Goal: Task Accomplishment & Management: Complete application form

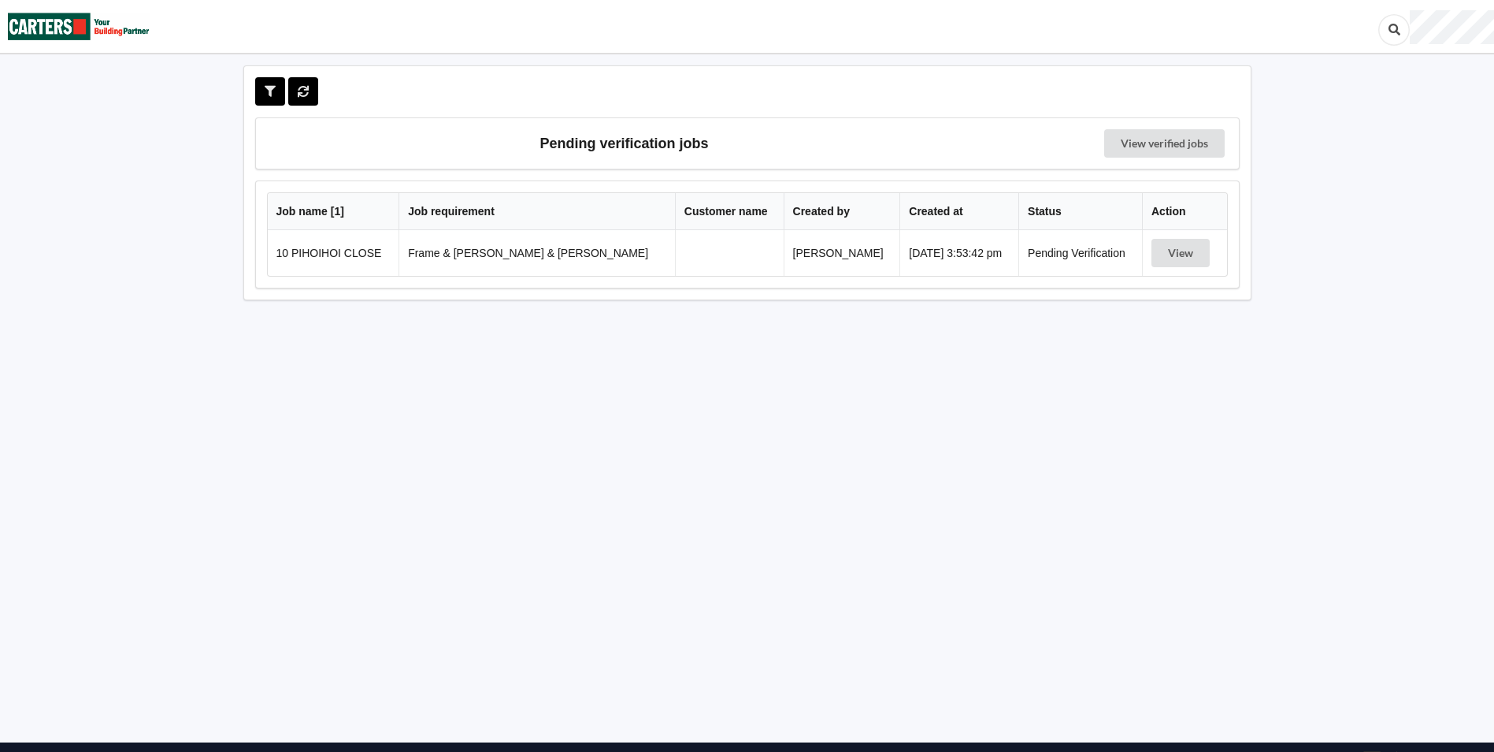
click at [1220, 258] on td "View" at bounding box center [1184, 253] width 85 height 46
click at [1191, 253] on button "View" at bounding box center [1181, 253] width 58 height 28
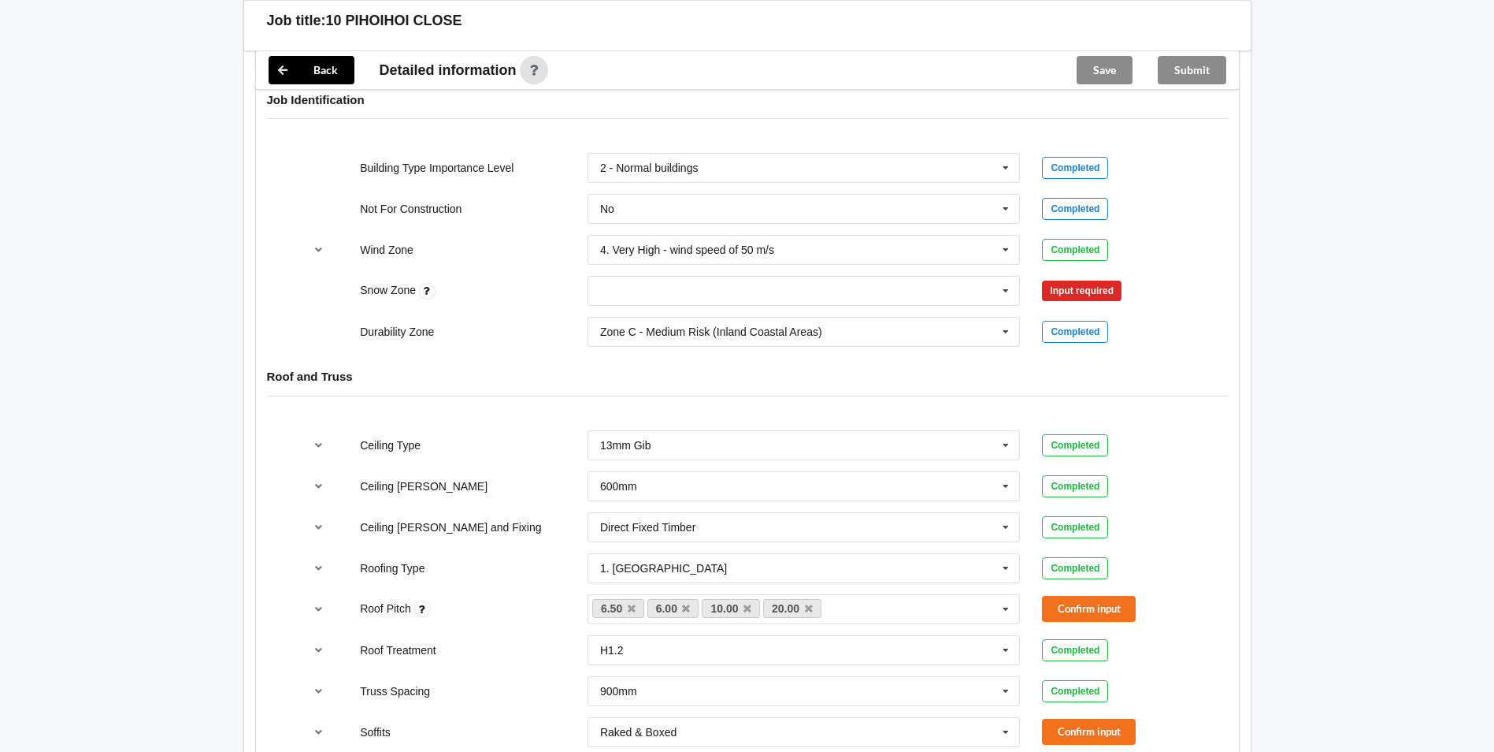
scroll to position [709, 0]
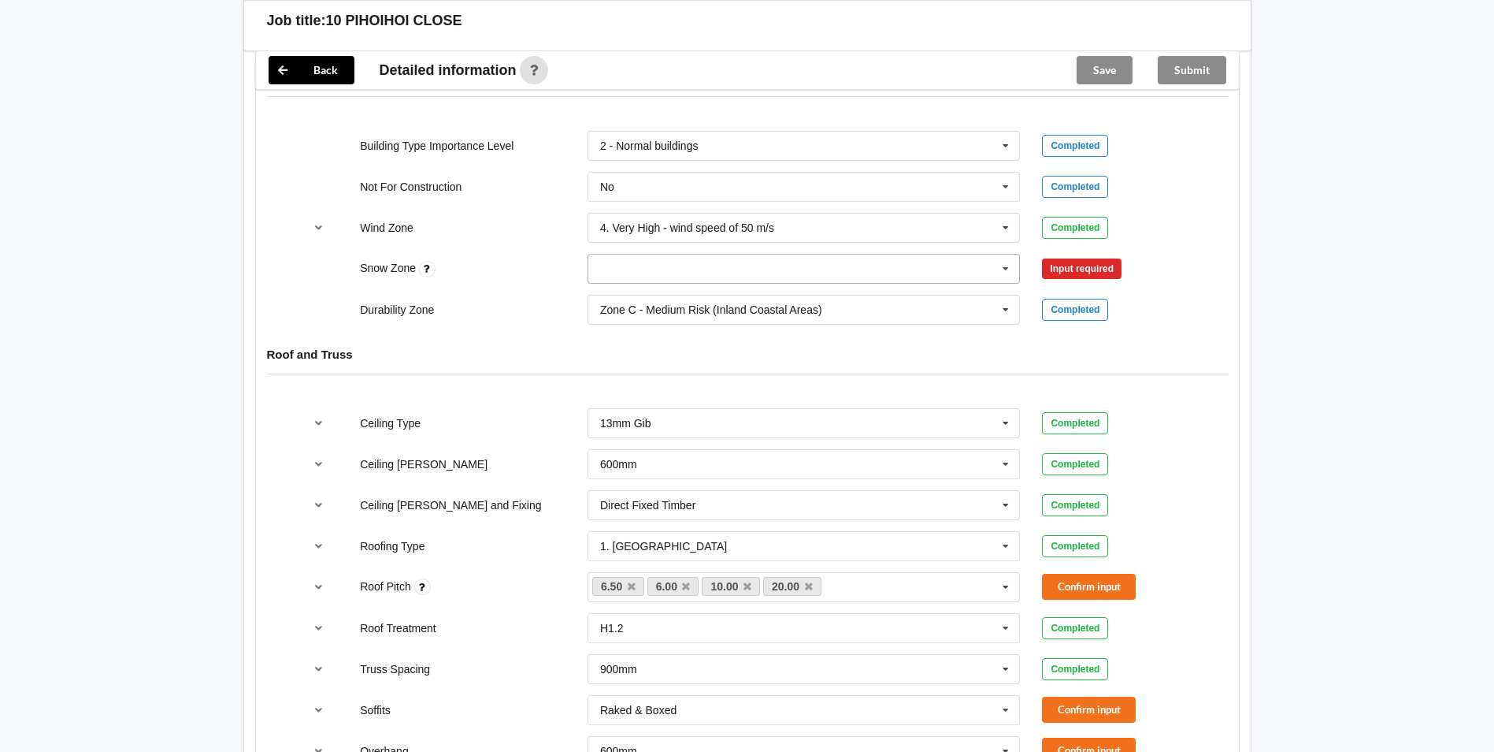
click at [827, 262] on input "text" at bounding box center [805, 268] width 432 height 28
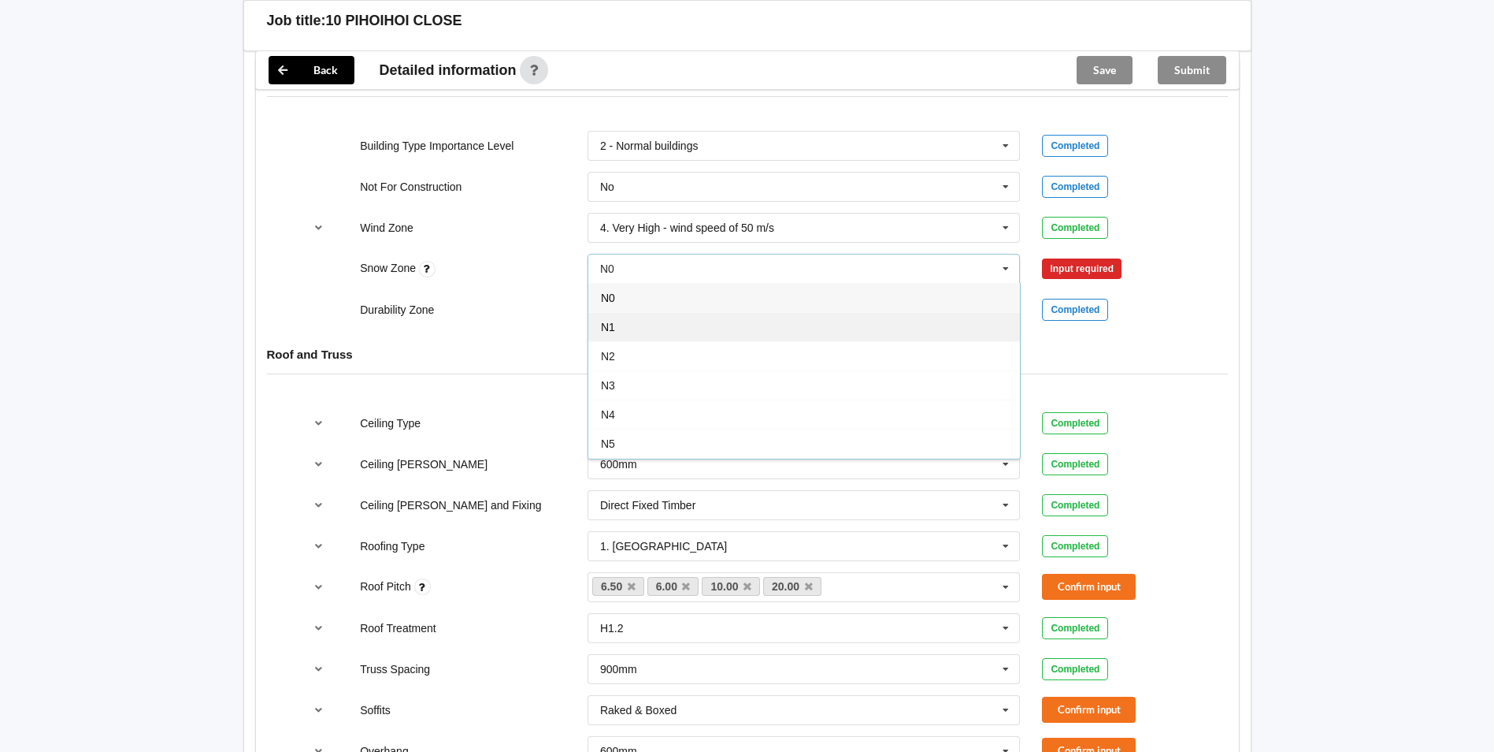
click at [782, 312] on div "N1" at bounding box center [805, 326] width 432 height 29
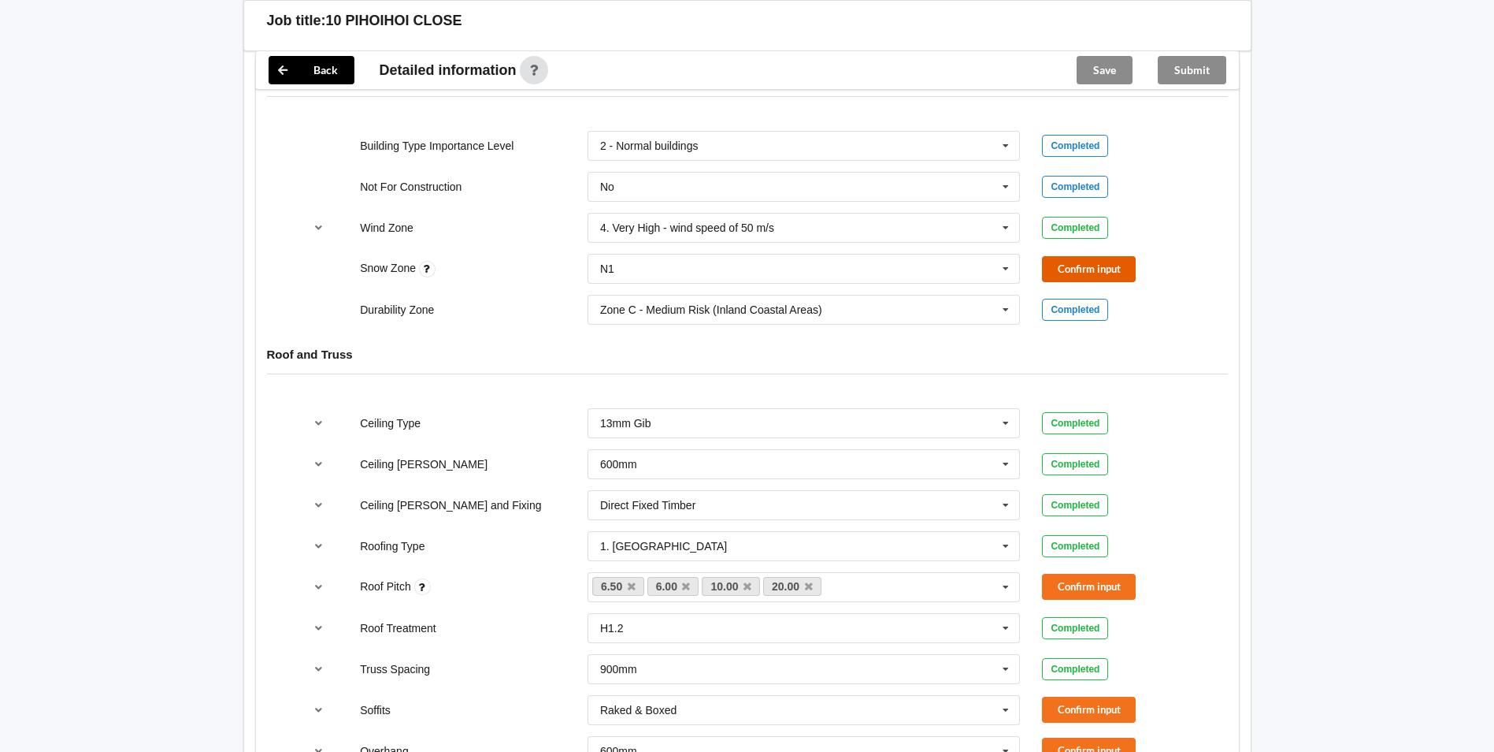
click at [1072, 256] on button "Confirm input" at bounding box center [1089, 269] width 94 height 26
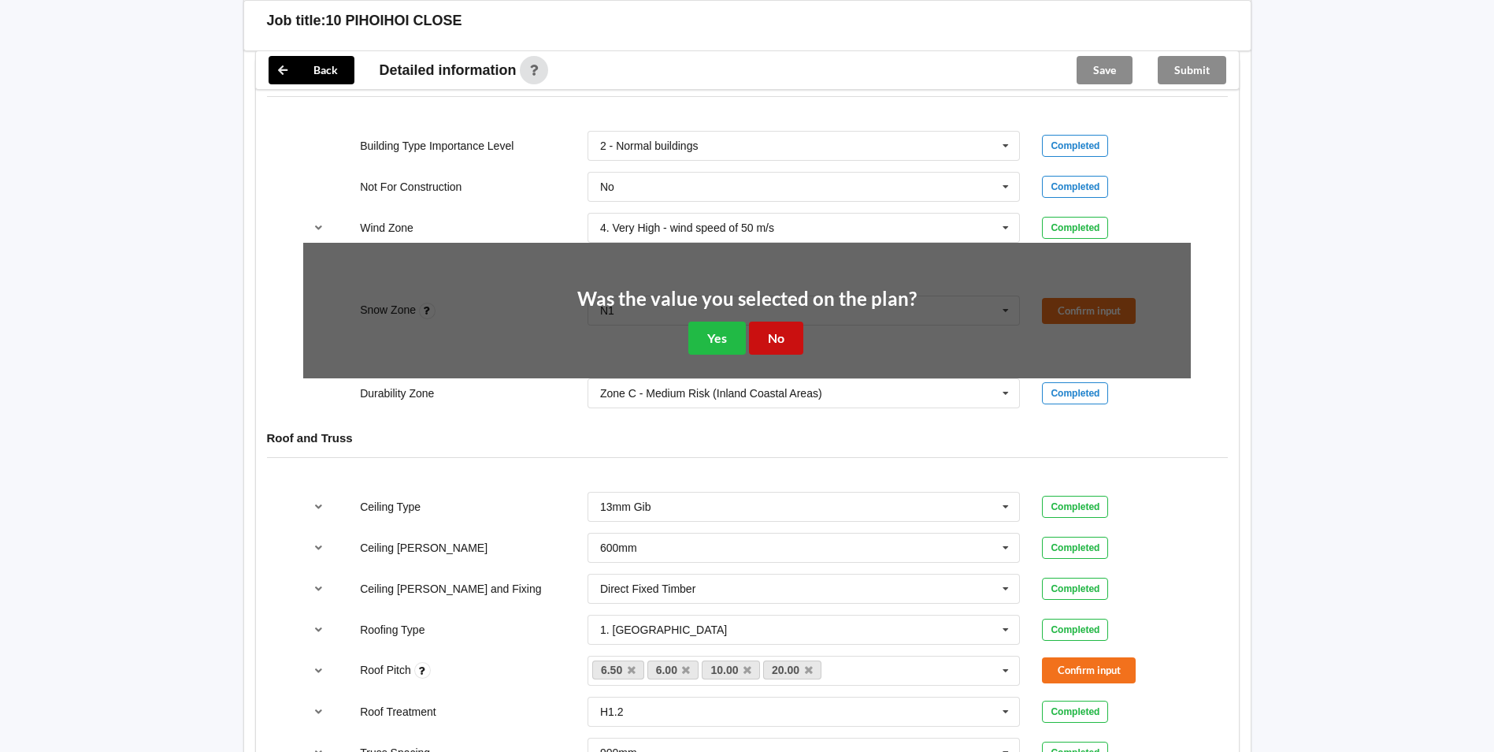
click at [799, 326] on button "No" at bounding box center [776, 337] width 54 height 32
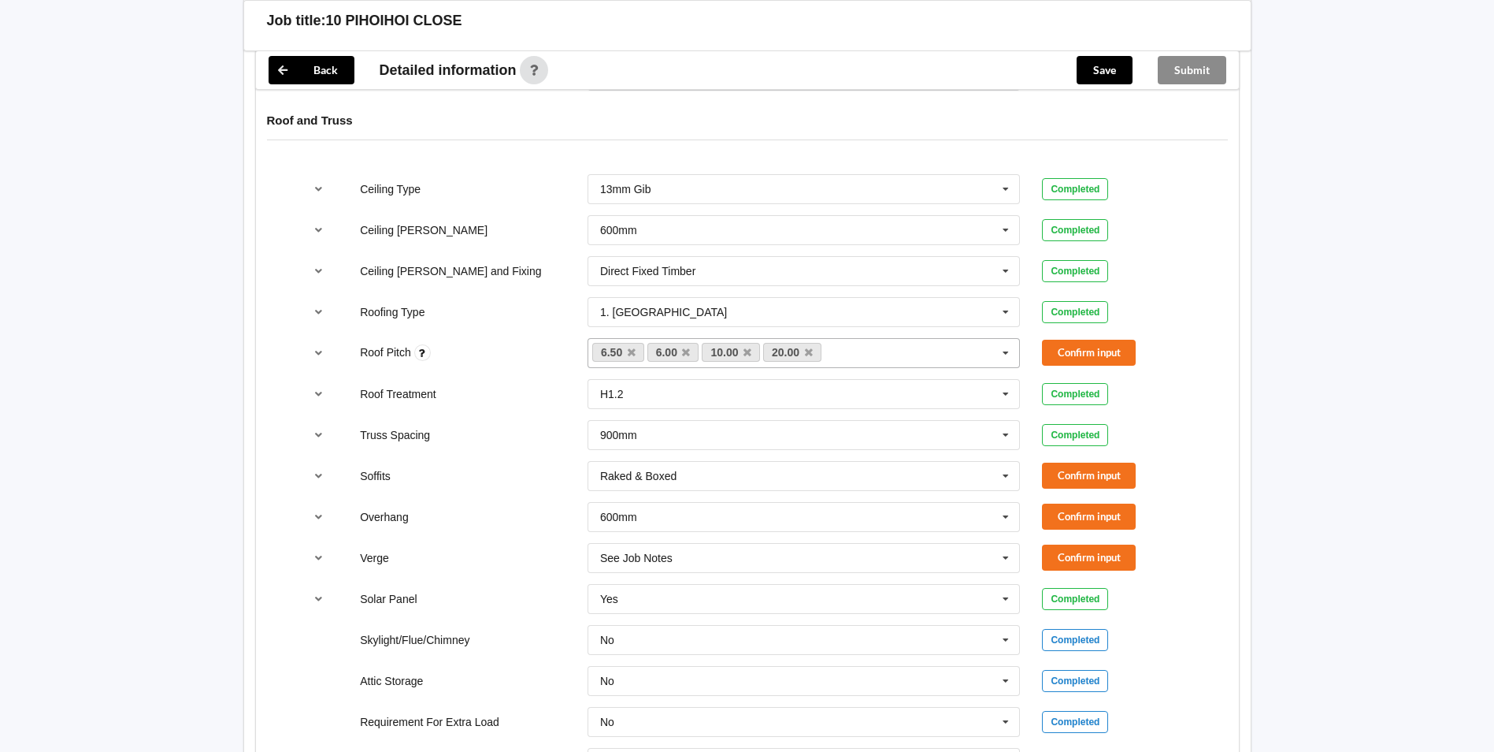
scroll to position [945, 0]
click at [341, 336] on div at bounding box center [320, 350] width 57 height 28
click at [321, 345] on icon "reference-toggle" at bounding box center [318, 349] width 13 height 9
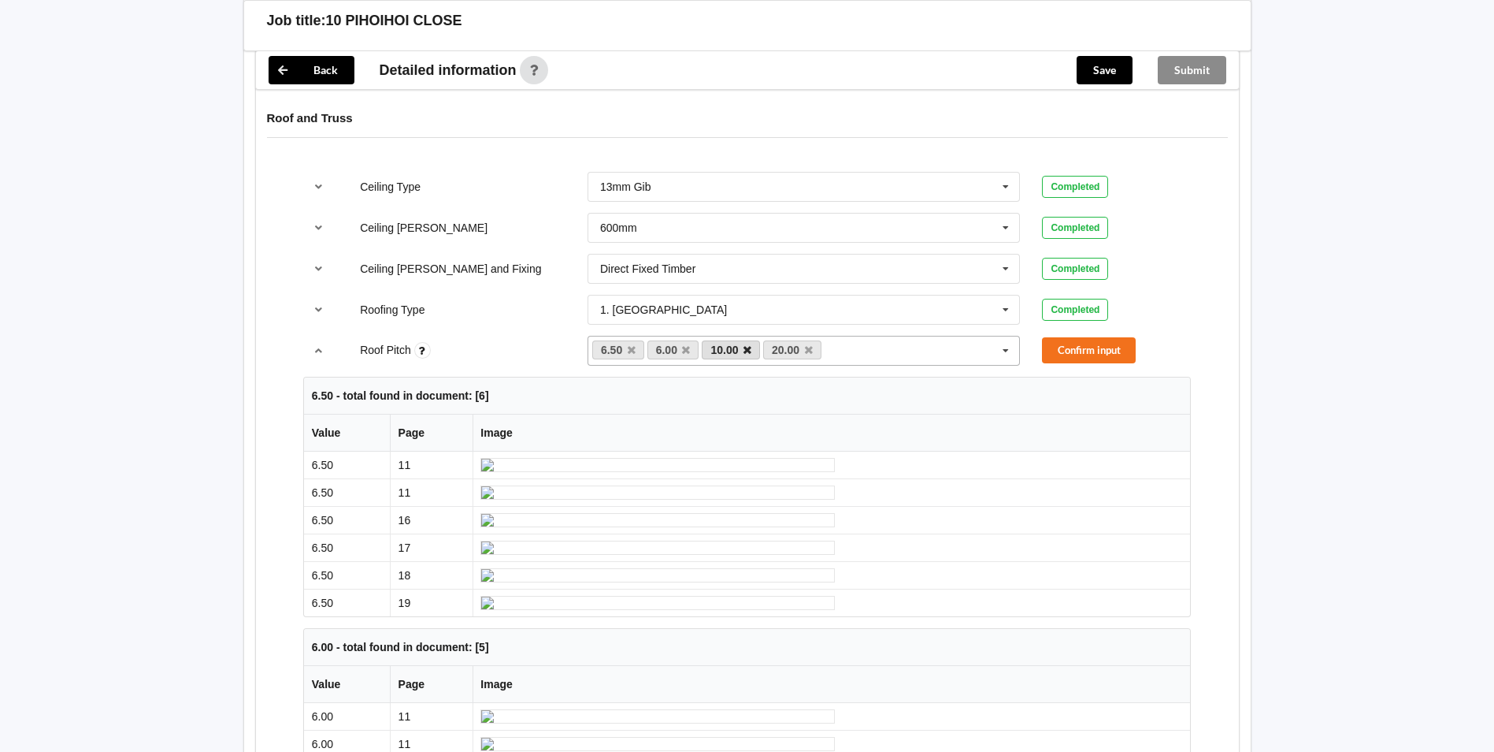
click at [748, 345] on icon at bounding box center [748, 350] width 8 height 10
click at [749, 345] on icon at bounding box center [748, 350] width 8 height 10
click at [1067, 337] on button "Confirm input" at bounding box center [1089, 350] width 94 height 26
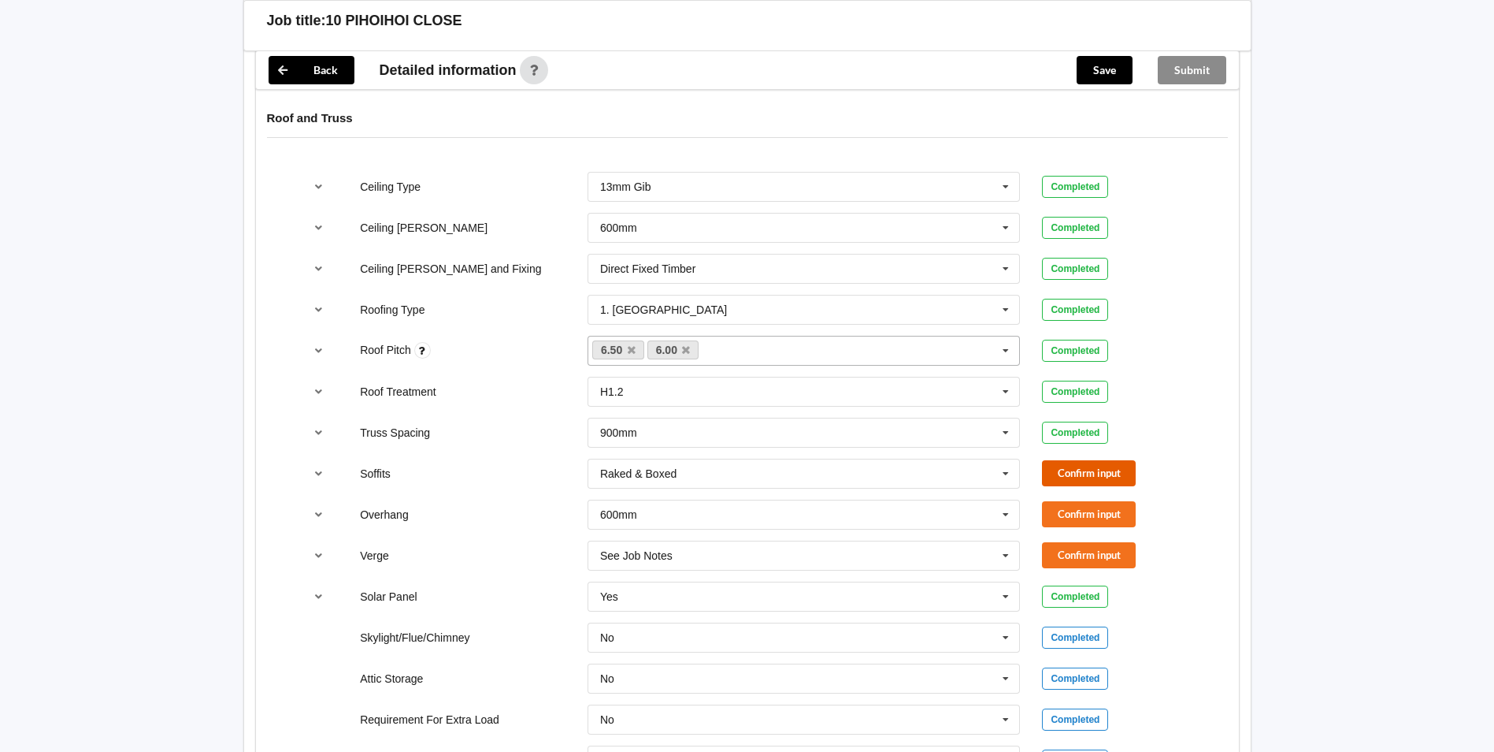
click at [1111, 461] on button "Confirm input" at bounding box center [1089, 473] width 94 height 26
click at [1086, 501] on button "Confirm input" at bounding box center [1089, 514] width 94 height 26
click at [1075, 544] on button "Confirm input" at bounding box center [1089, 555] width 94 height 26
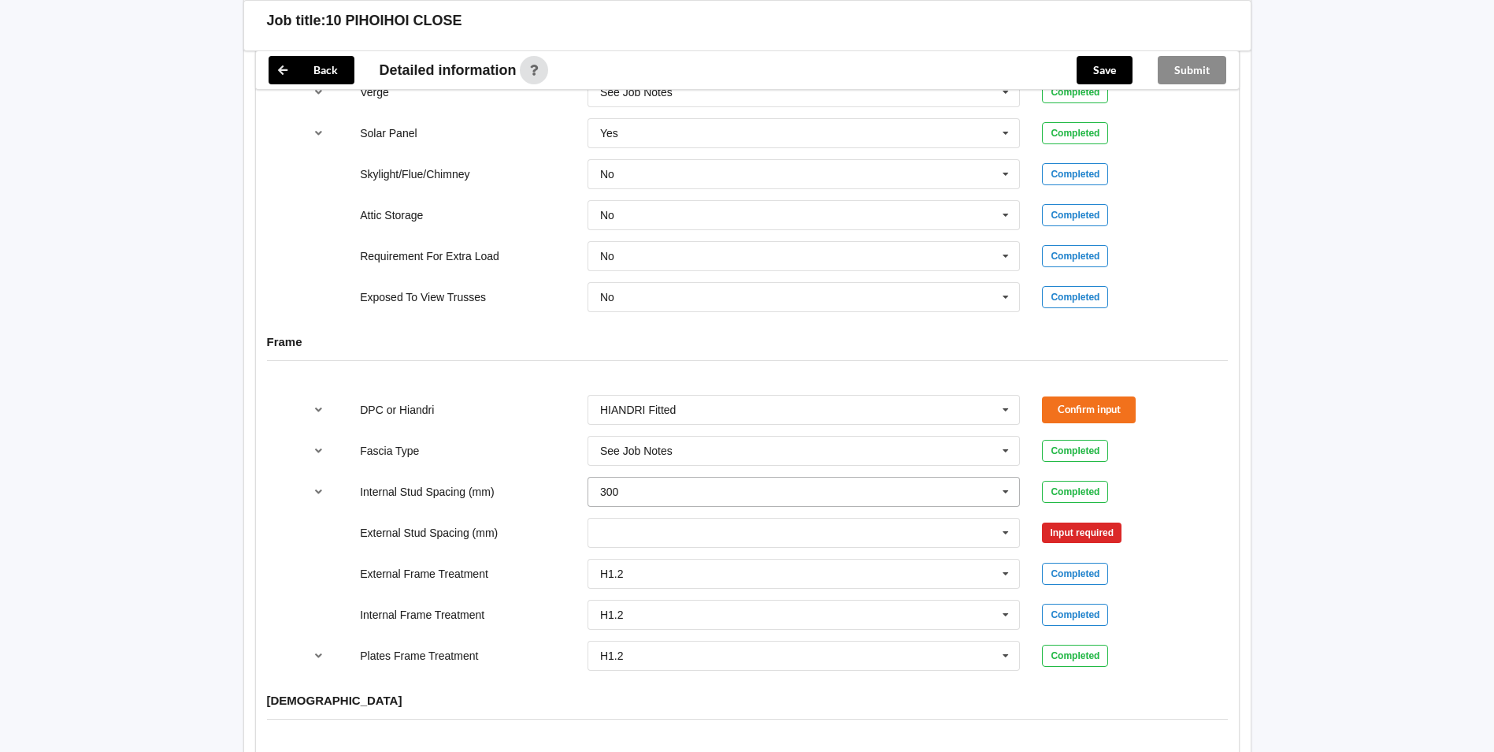
scroll to position [1418, 0]
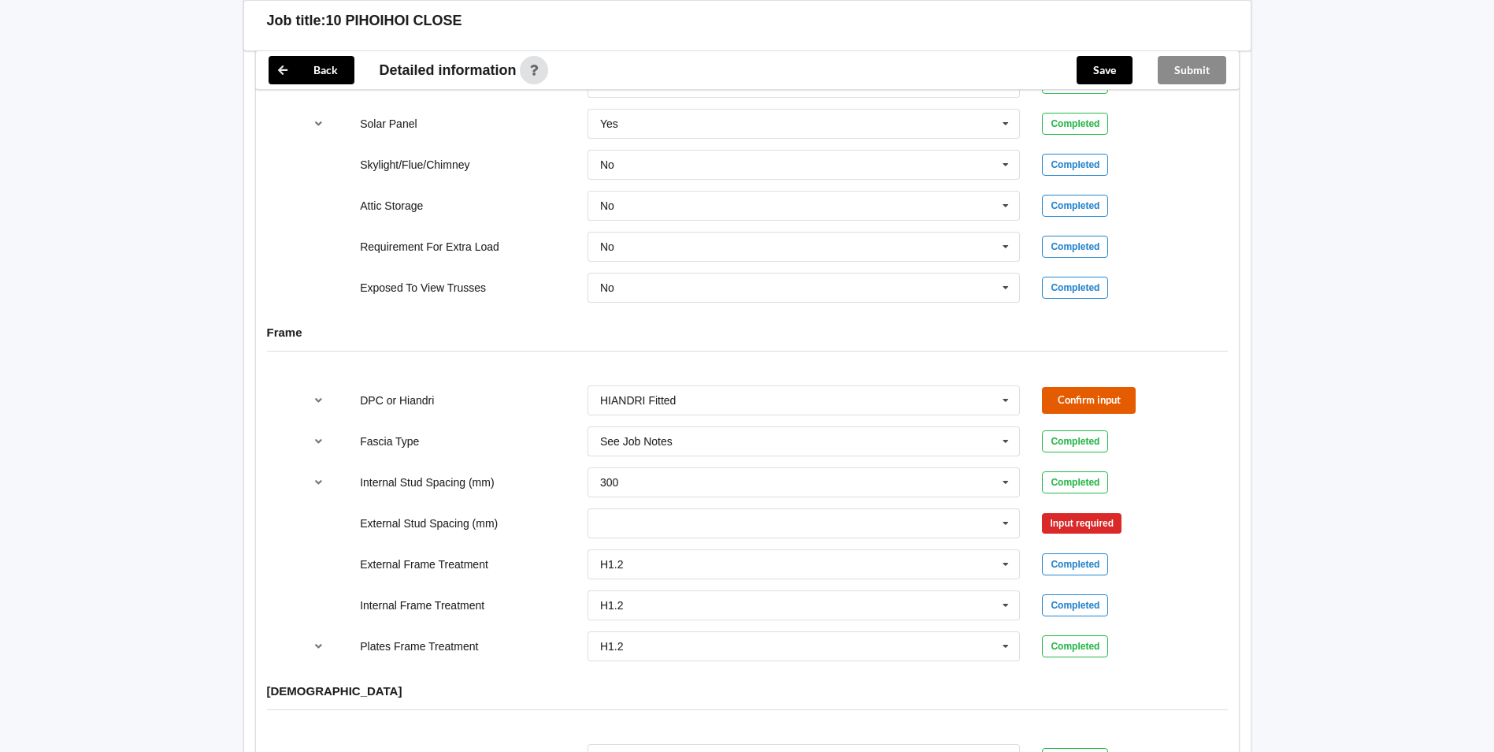
click at [1094, 387] on button "Confirm input" at bounding box center [1089, 400] width 94 height 26
click at [317, 395] on icon "reference-toggle" at bounding box center [318, 399] width 13 height 9
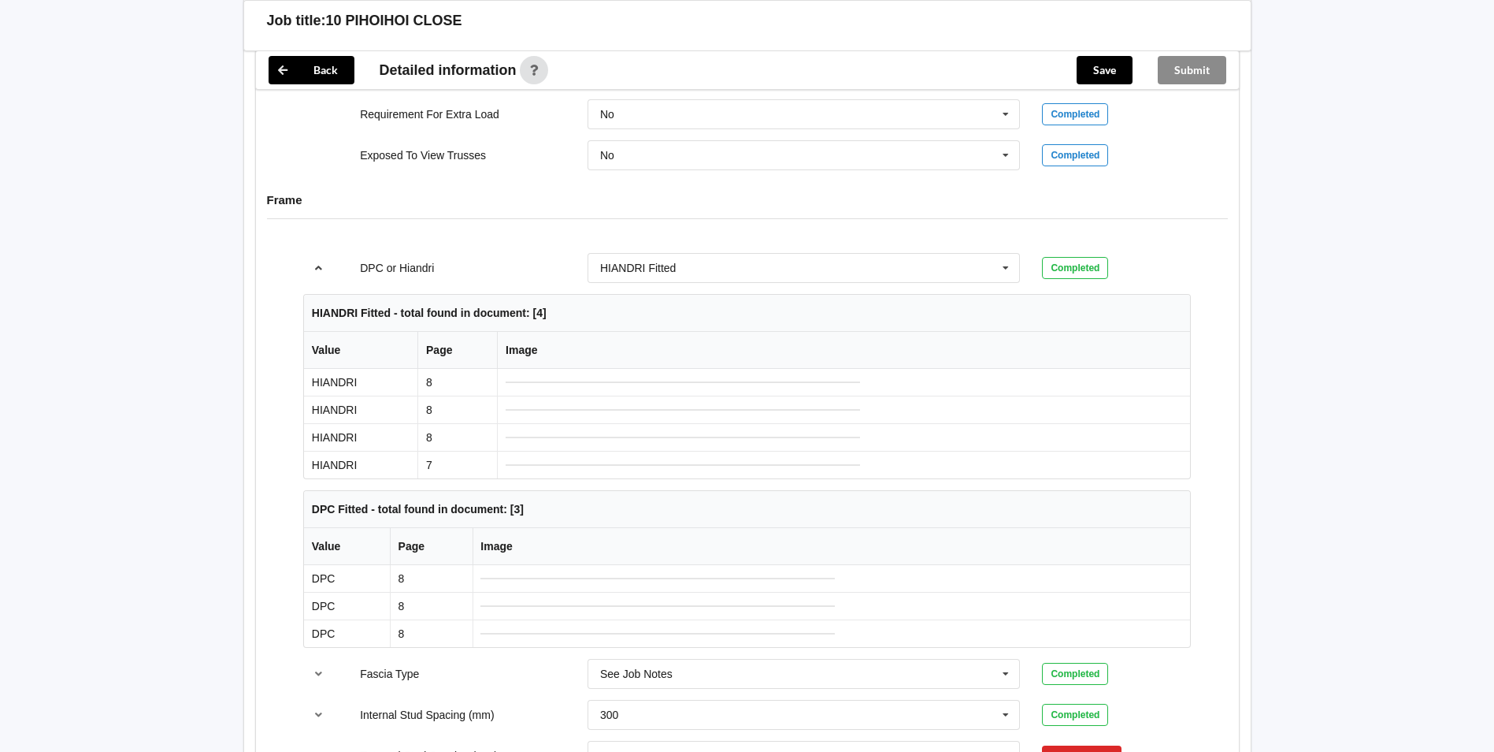
scroll to position [1576, 0]
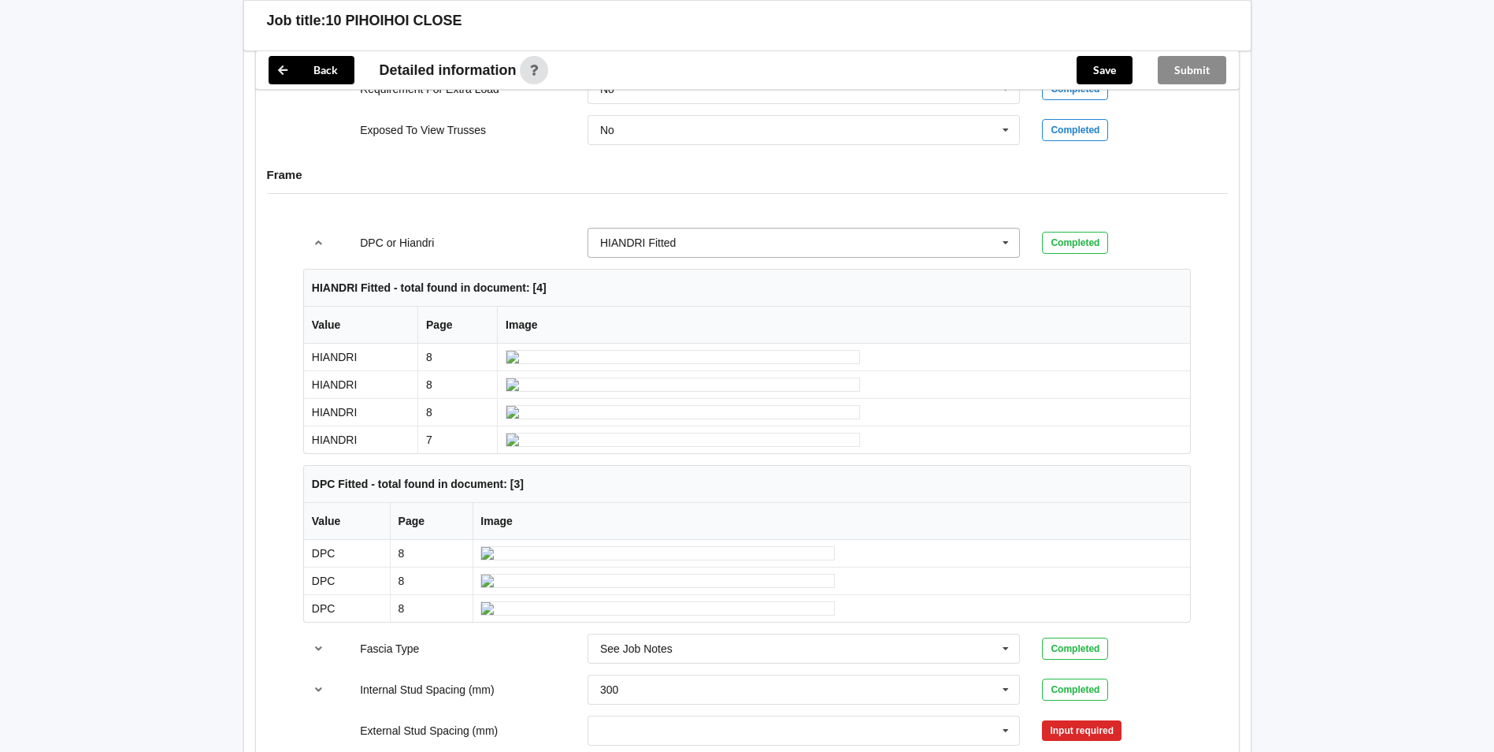
click at [1003, 228] on icon at bounding box center [1006, 242] width 24 height 29
click at [733, 259] on div "DPC Fitted" at bounding box center [805, 271] width 432 height 29
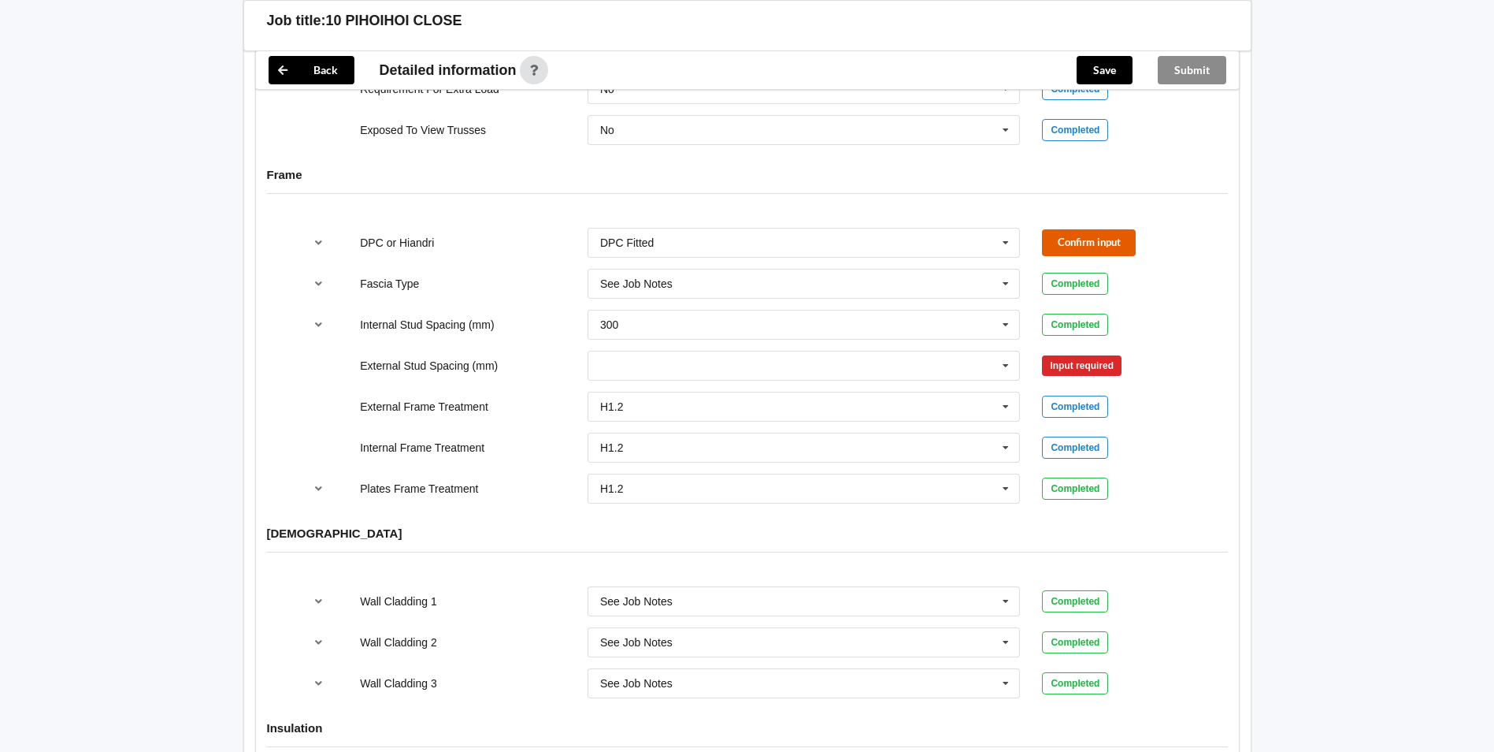
click at [1115, 229] on button "Confirm input" at bounding box center [1089, 242] width 94 height 26
click at [1008, 352] on icon at bounding box center [1006, 365] width 24 height 29
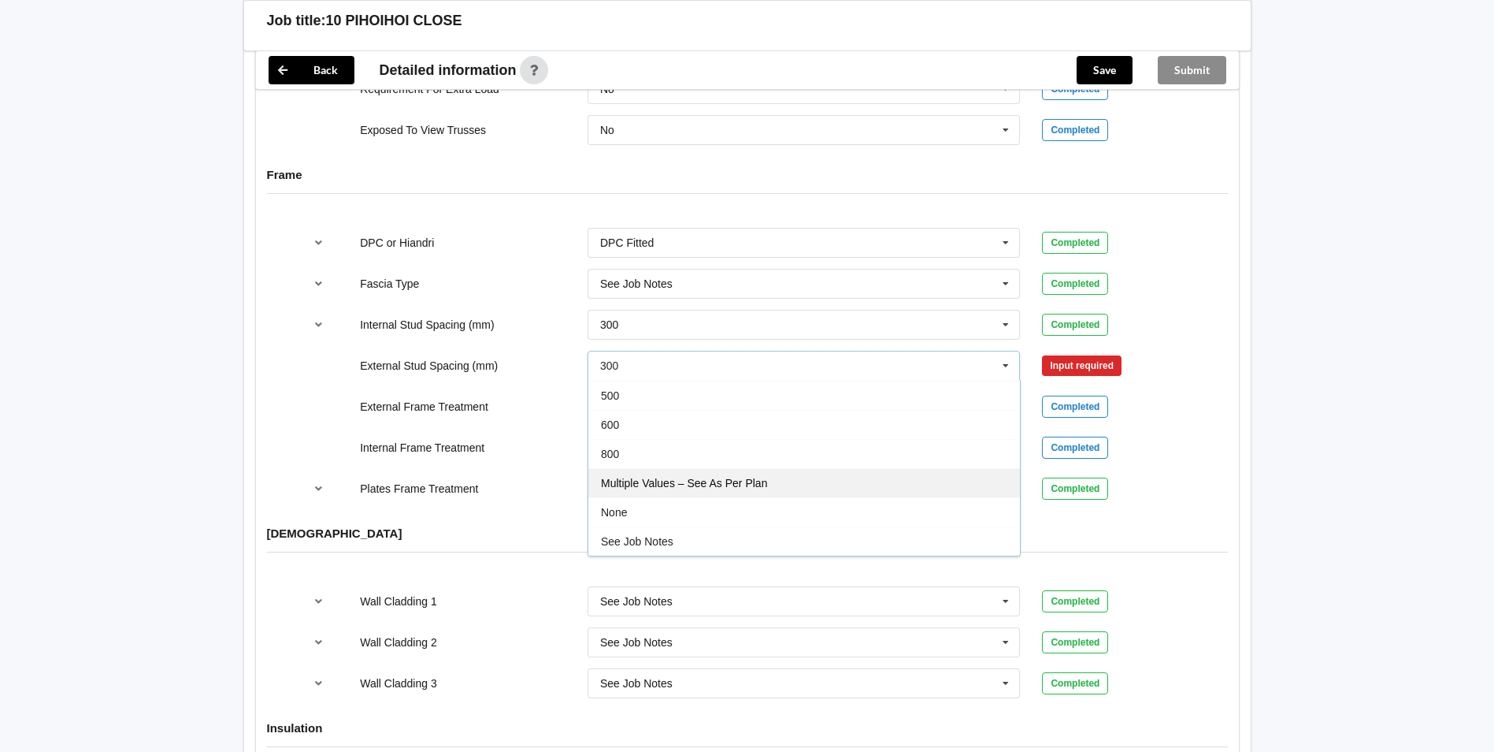
click at [853, 468] on div "Multiple Values – See As Per Plan" at bounding box center [805, 482] width 432 height 29
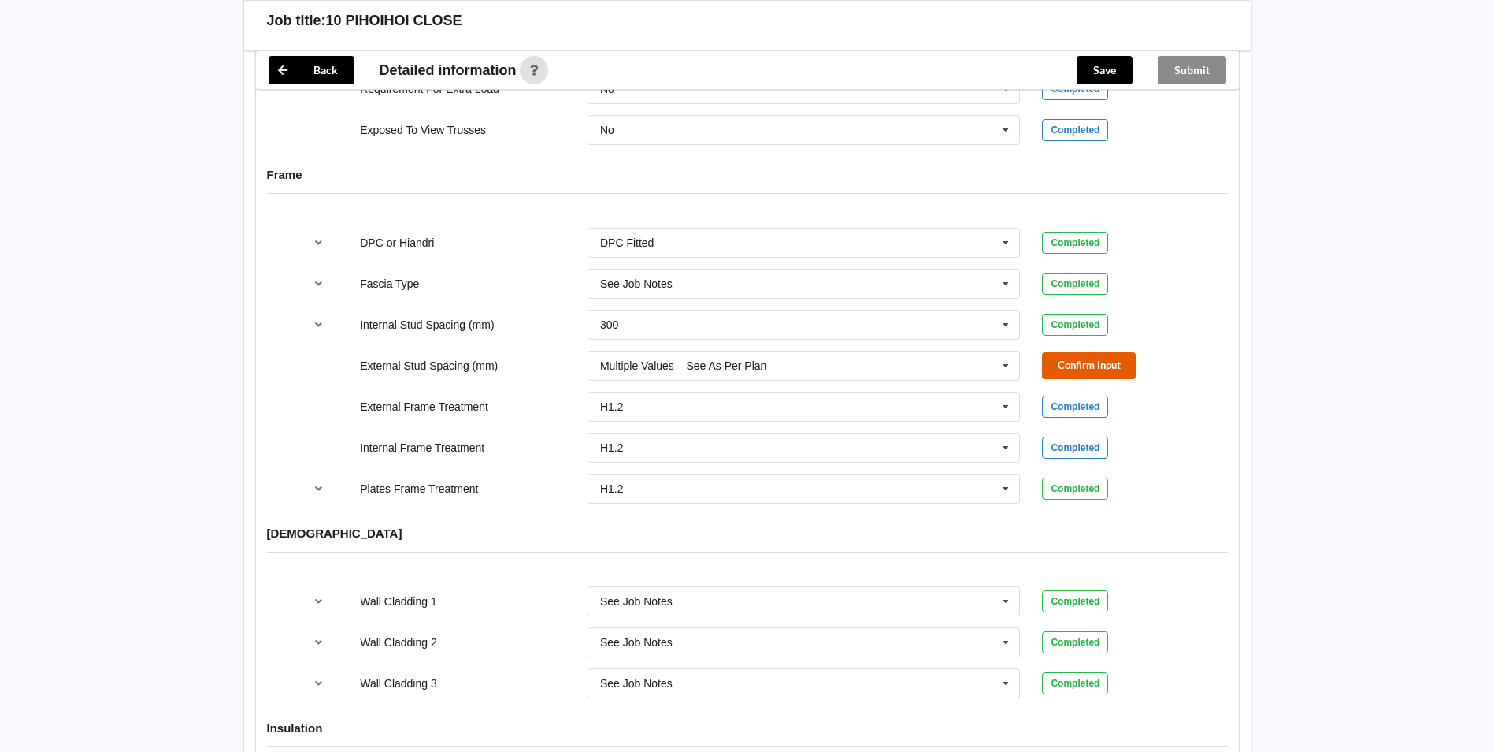
click at [1105, 352] on button "Confirm input" at bounding box center [1089, 365] width 94 height 26
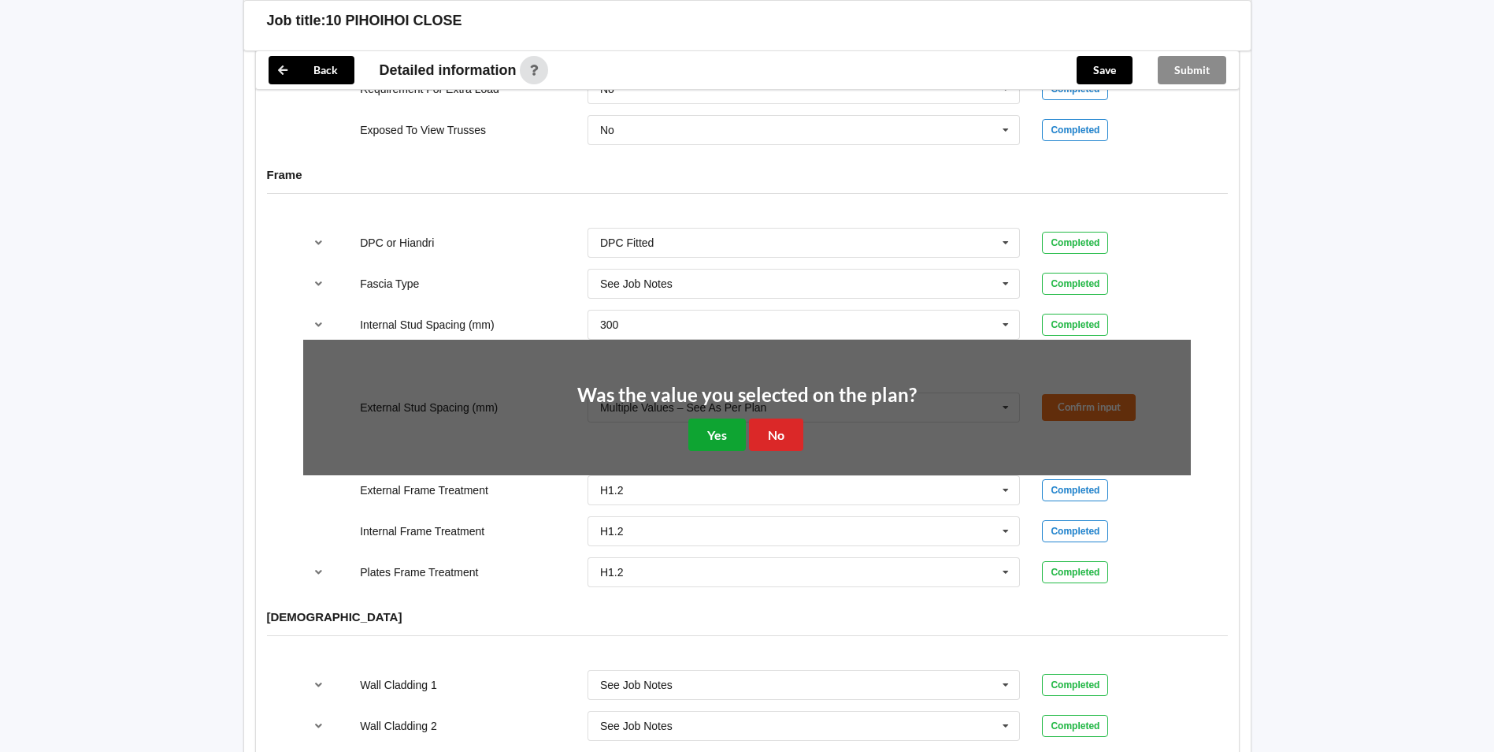
click at [705, 418] on button "Yes" at bounding box center [718, 434] width 58 height 32
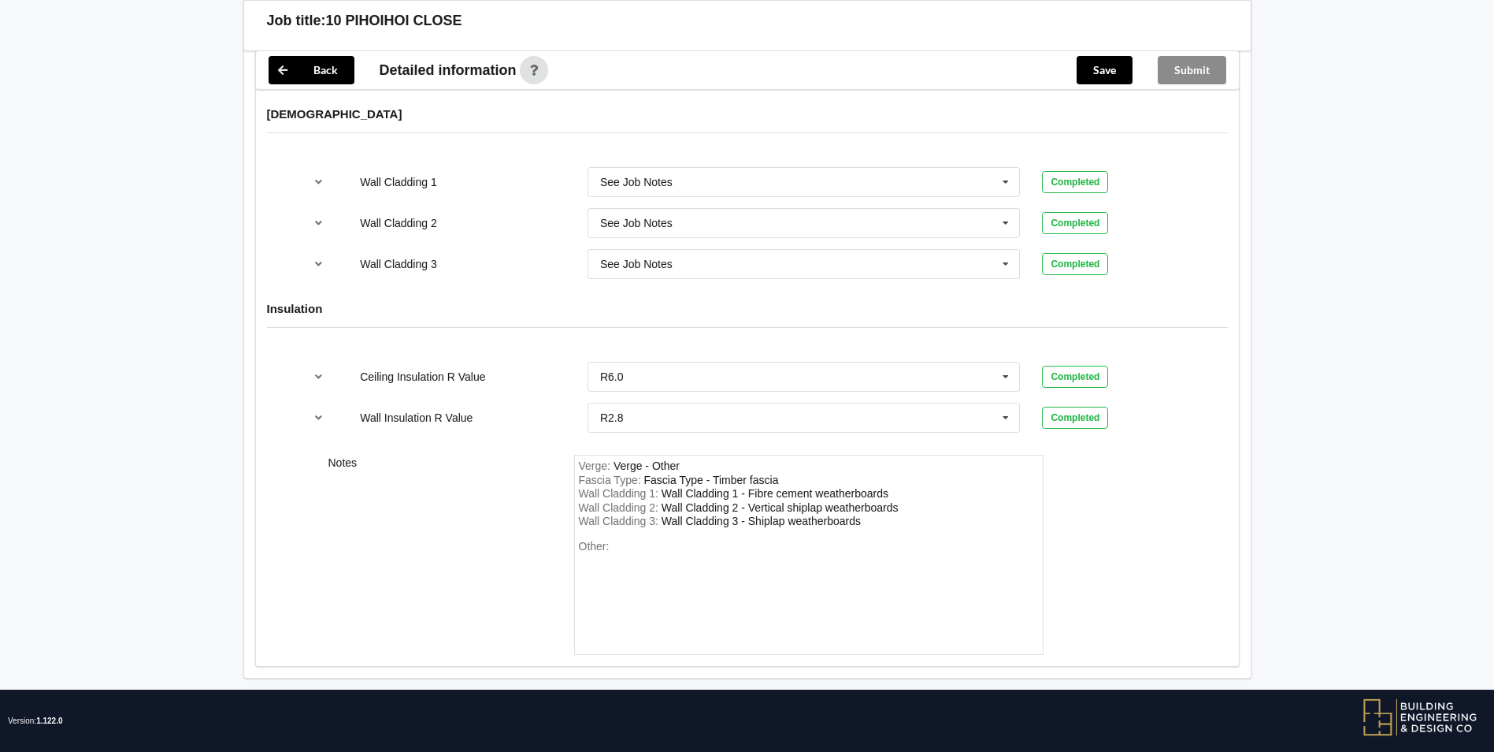
scroll to position [1996, 0]
click at [315, 370] on icon "reference-toggle" at bounding box center [318, 374] width 13 height 9
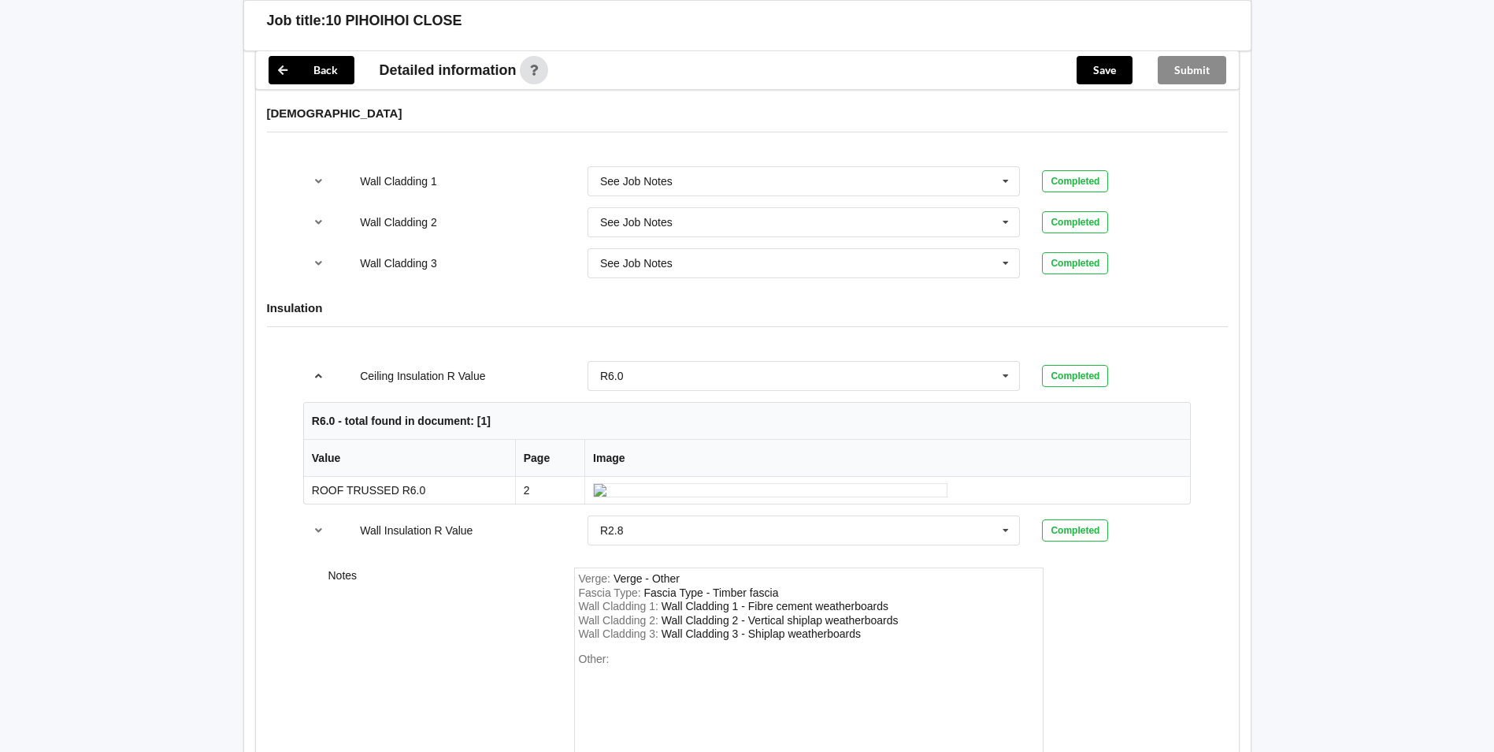
click at [318, 370] on icon "reference-toggle" at bounding box center [318, 374] width 13 height 9
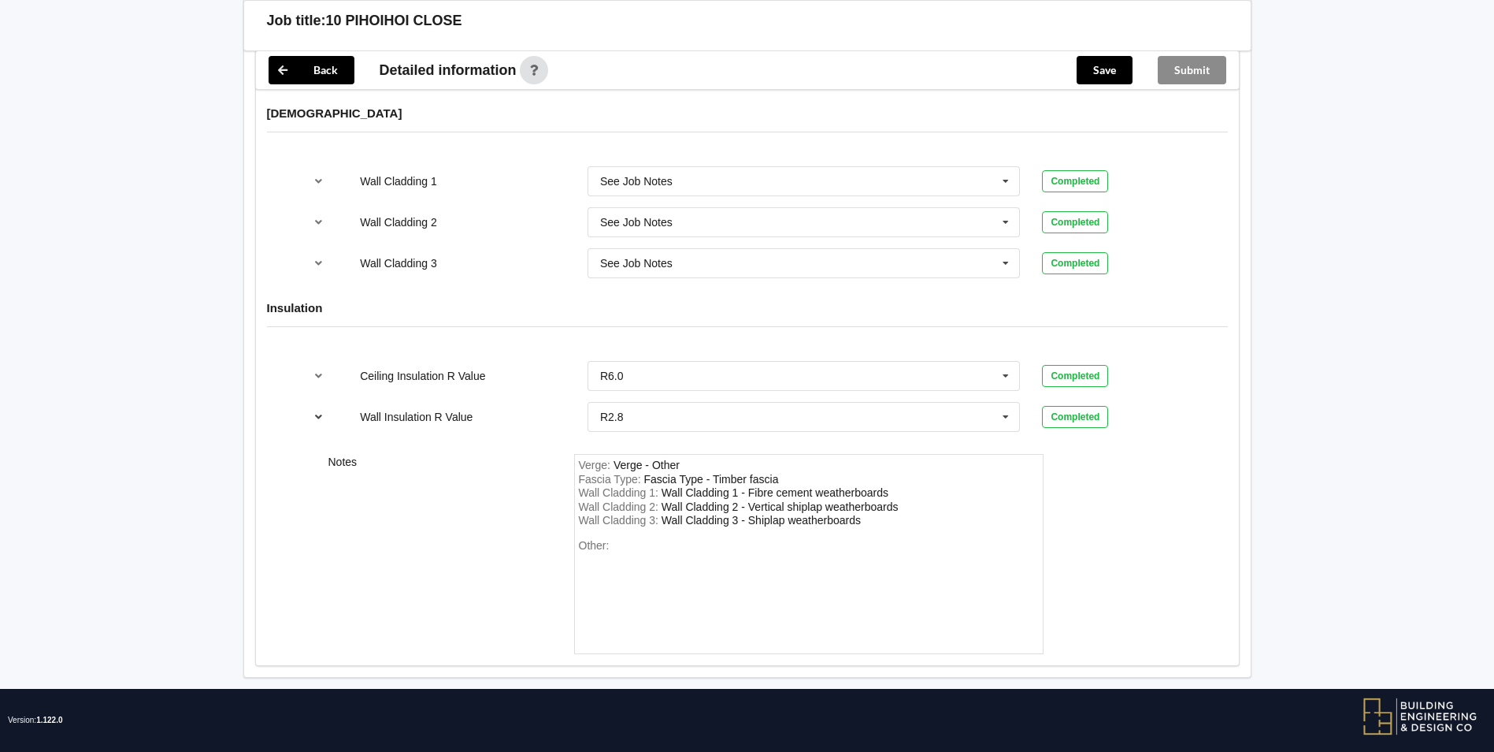
click at [315, 408] on button "reference-toggle" at bounding box center [318, 417] width 31 height 28
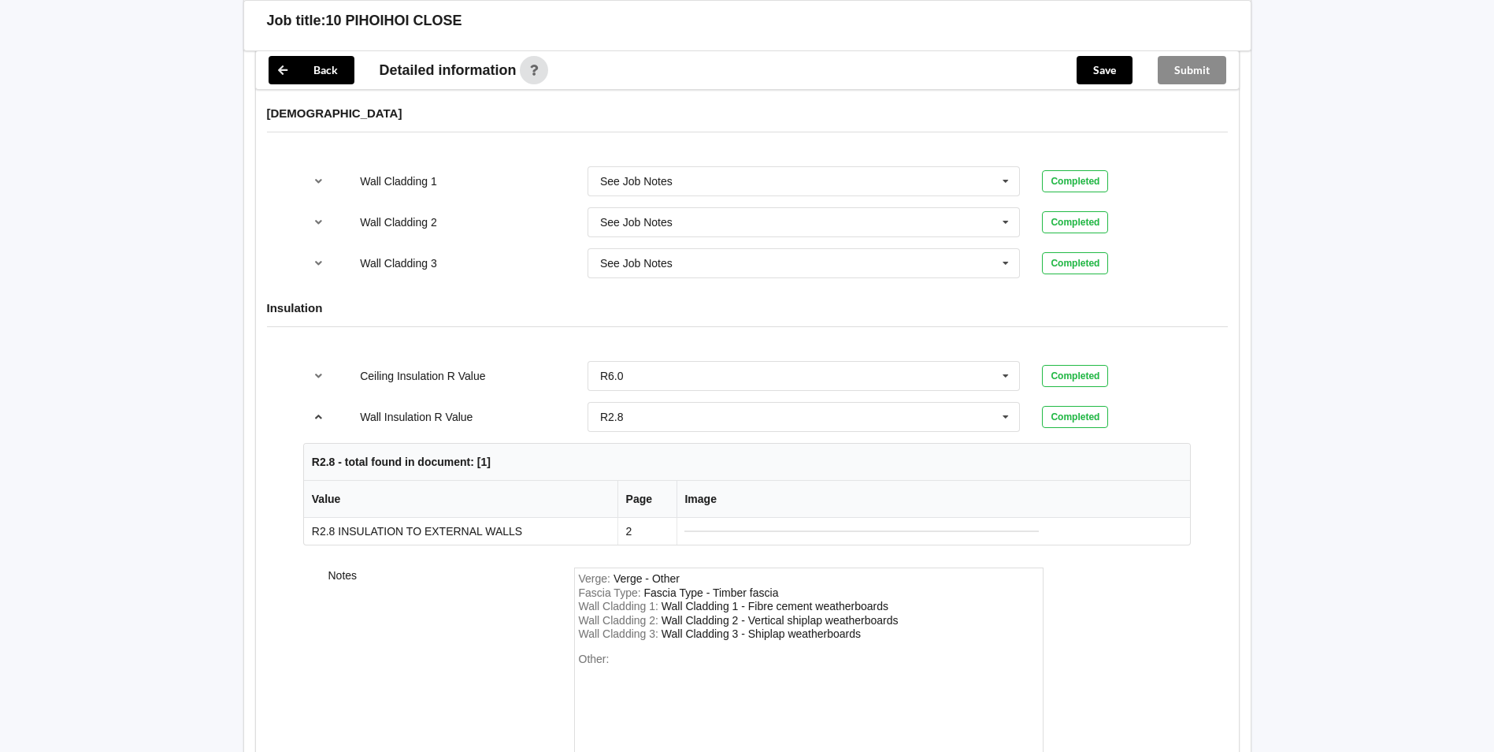
click at [315, 408] on button "reference-toggle" at bounding box center [318, 417] width 31 height 28
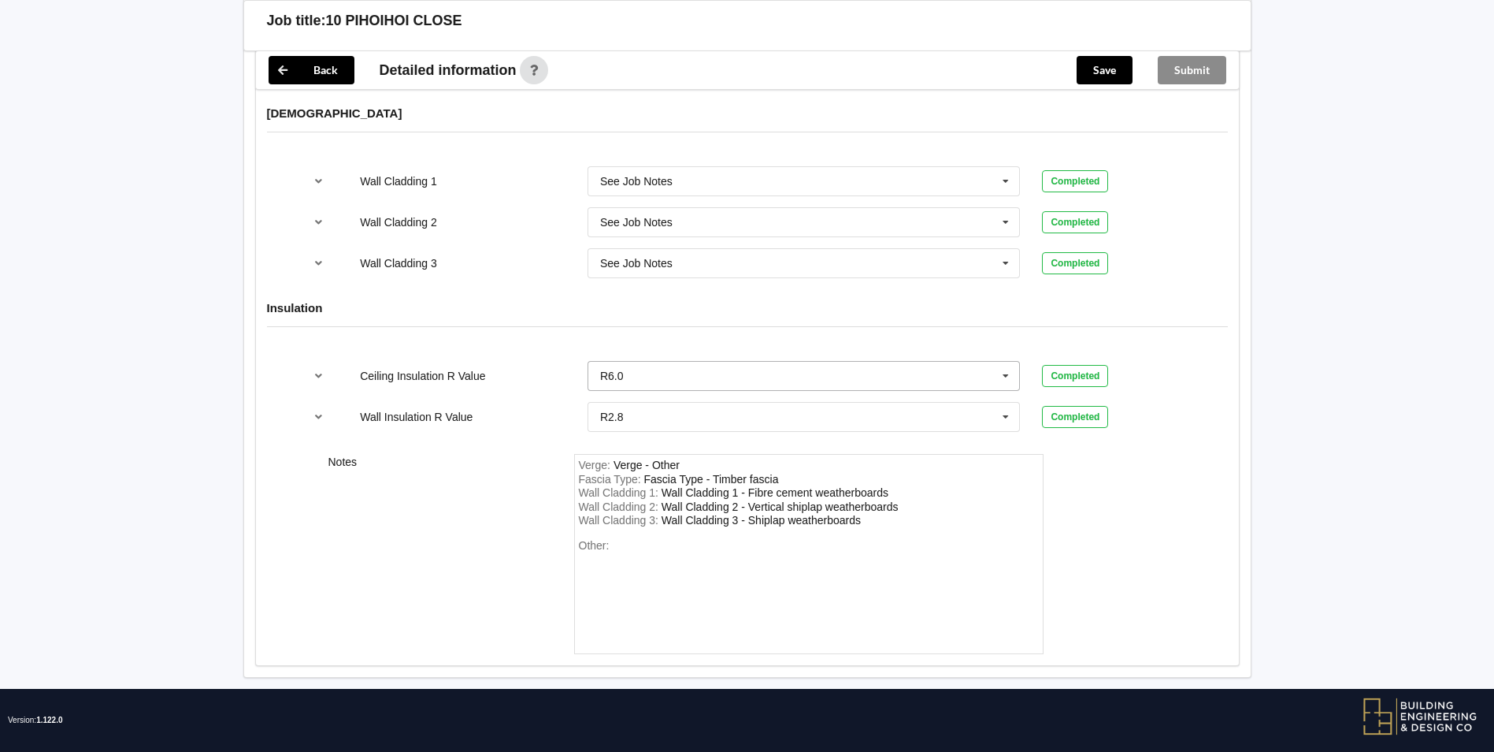
click at [685, 363] on input "text" at bounding box center [805, 376] width 432 height 28
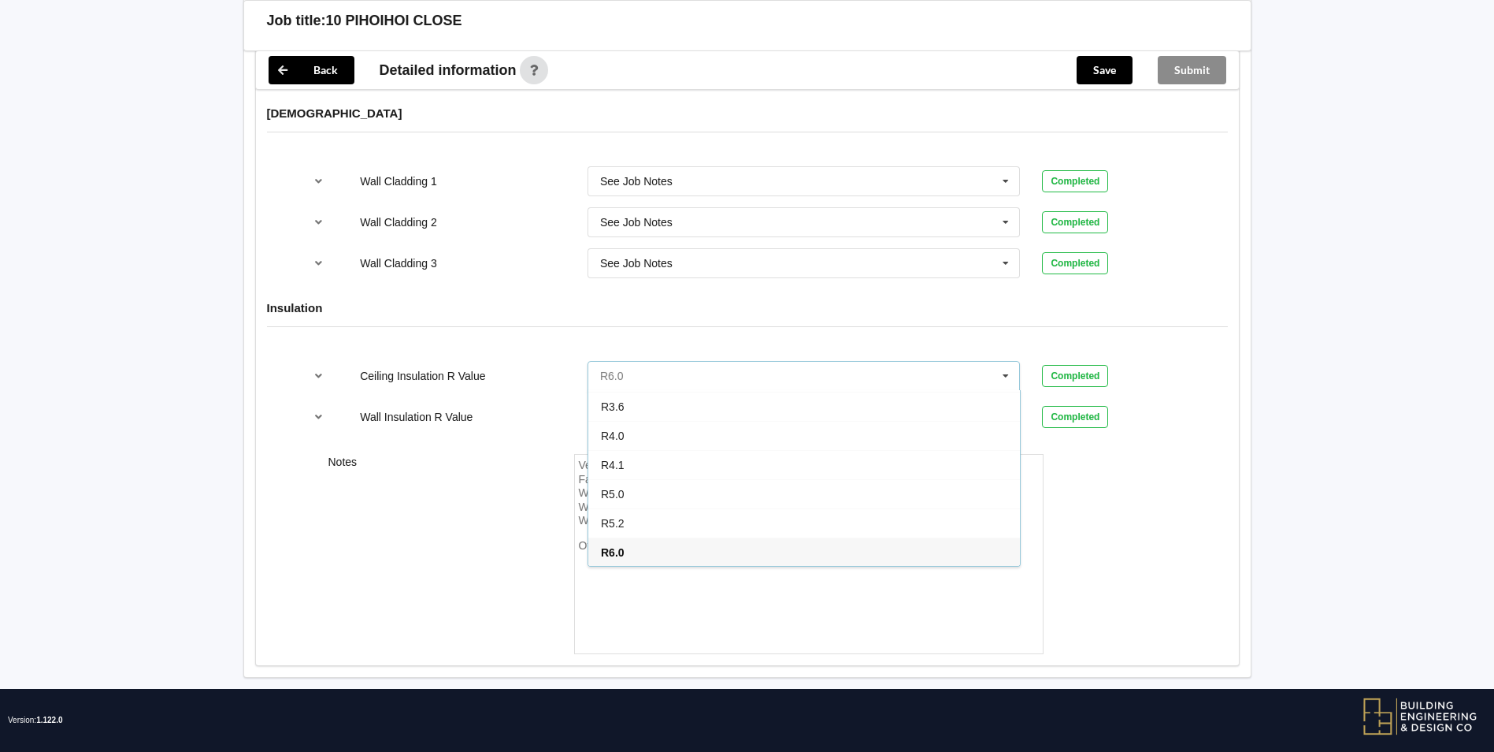
click at [687, 362] on input "text" at bounding box center [805, 376] width 432 height 28
click at [670, 507] on div "R6.0" at bounding box center [805, 521] width 432 height 29
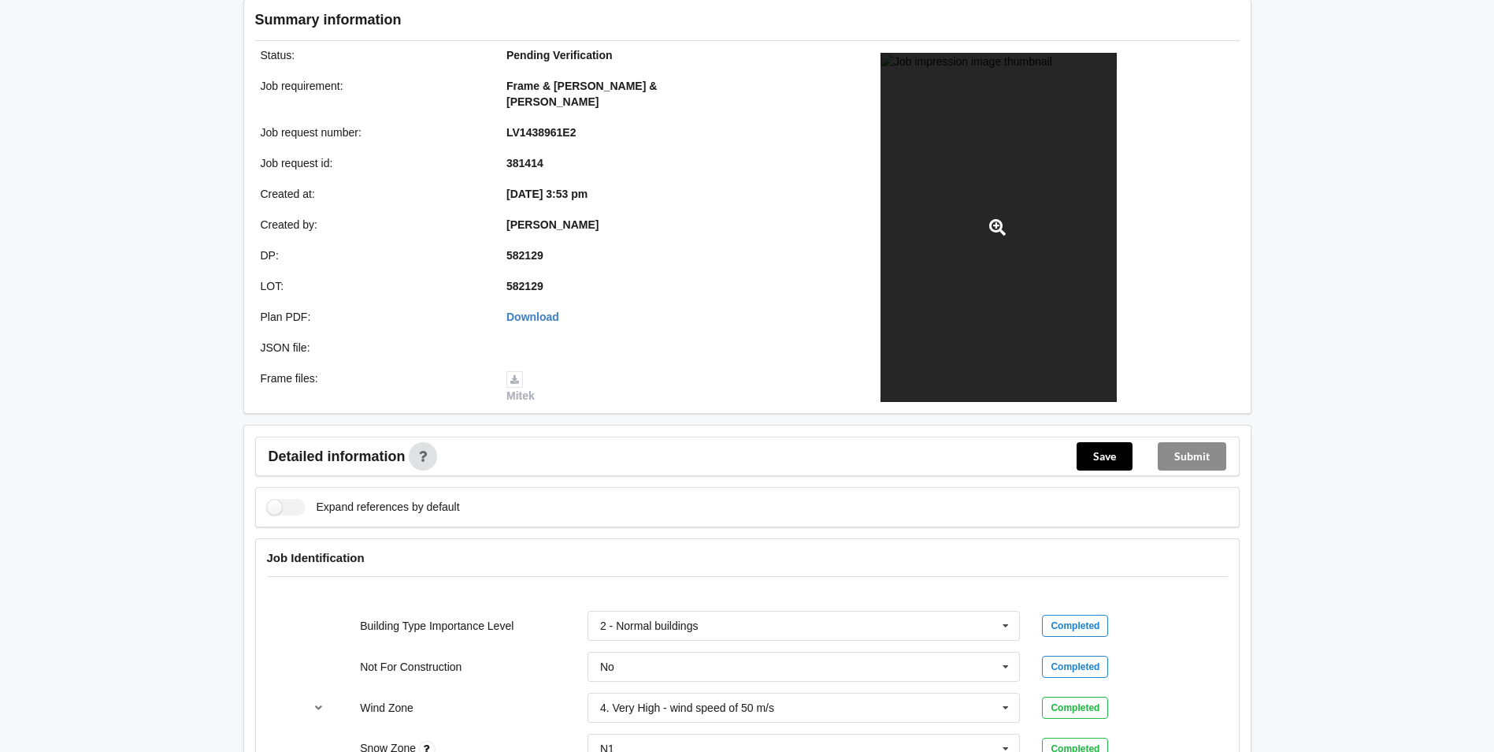
scroll to position [394, 0]
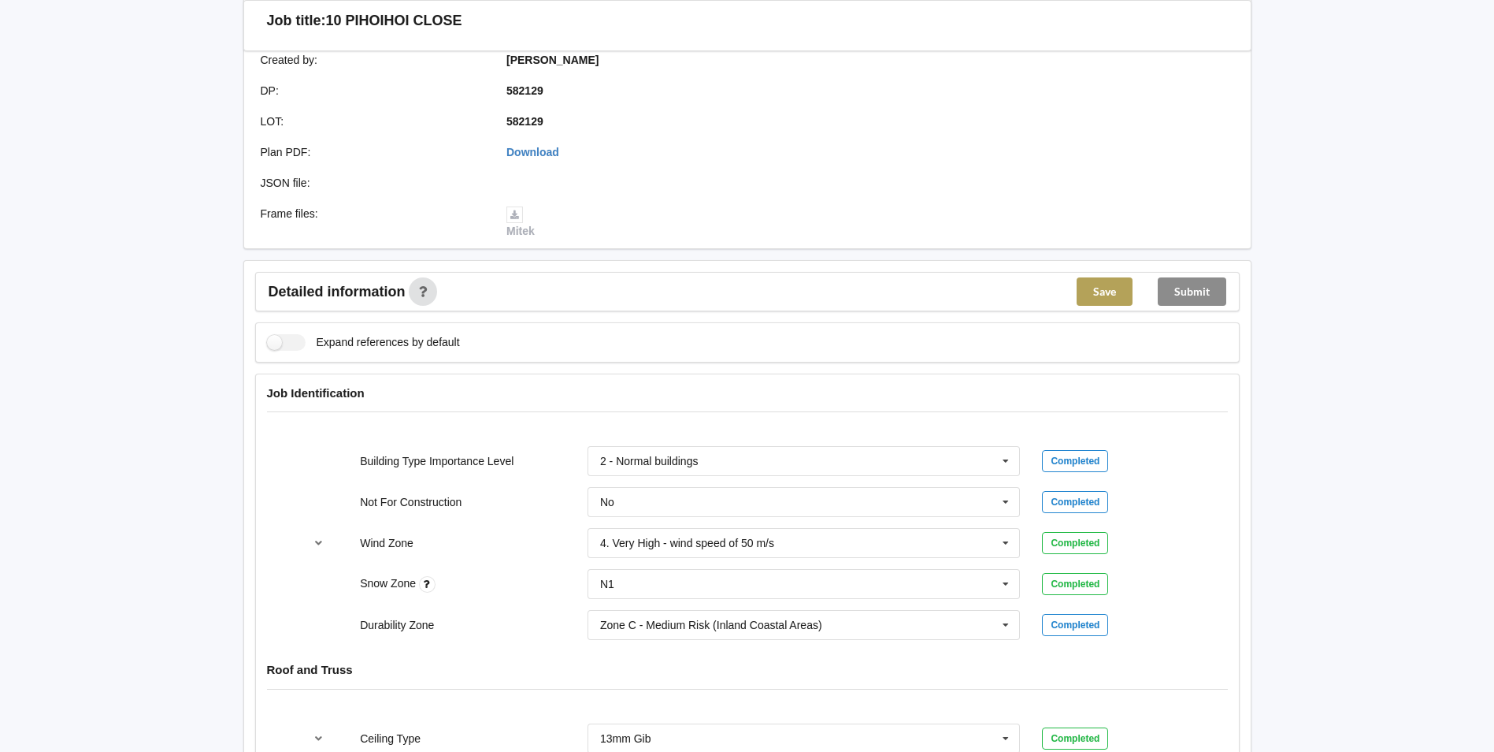
click at [1093, 280] on button "Save" at bounding box center [1105, 291] width 56 height 28
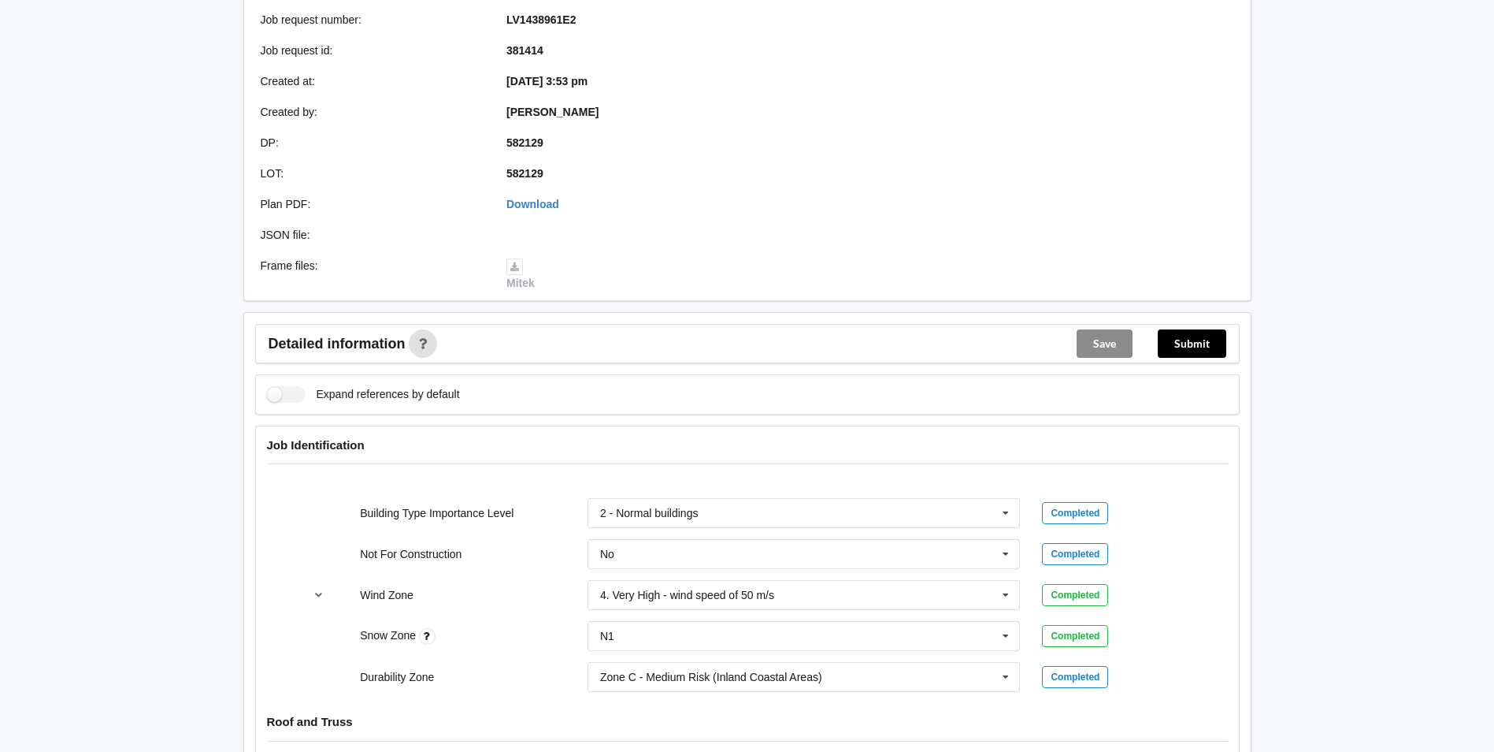
scroll to position [0, 0]
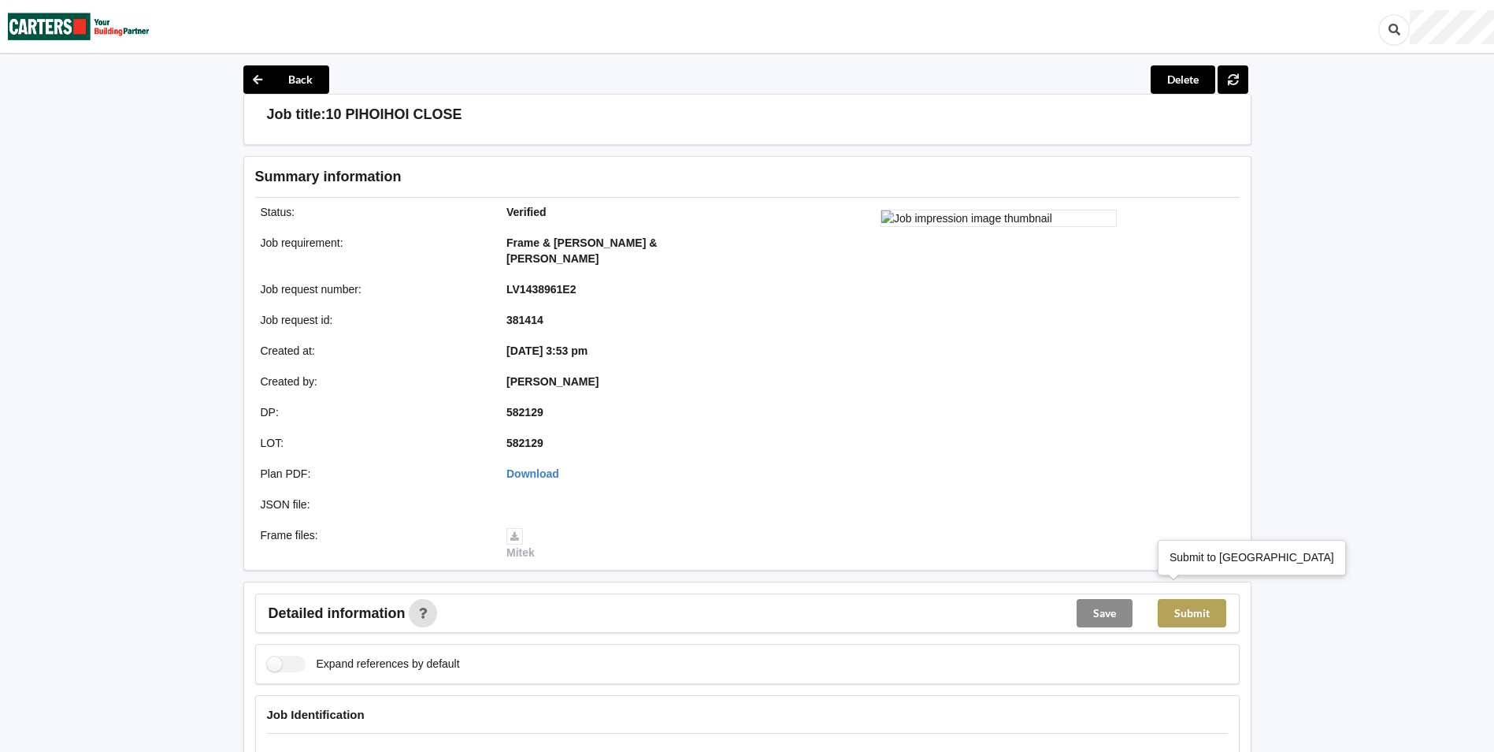
click at [1200, 599] on button "Submit" at bounding box center [1192, 613] width 69 height 28
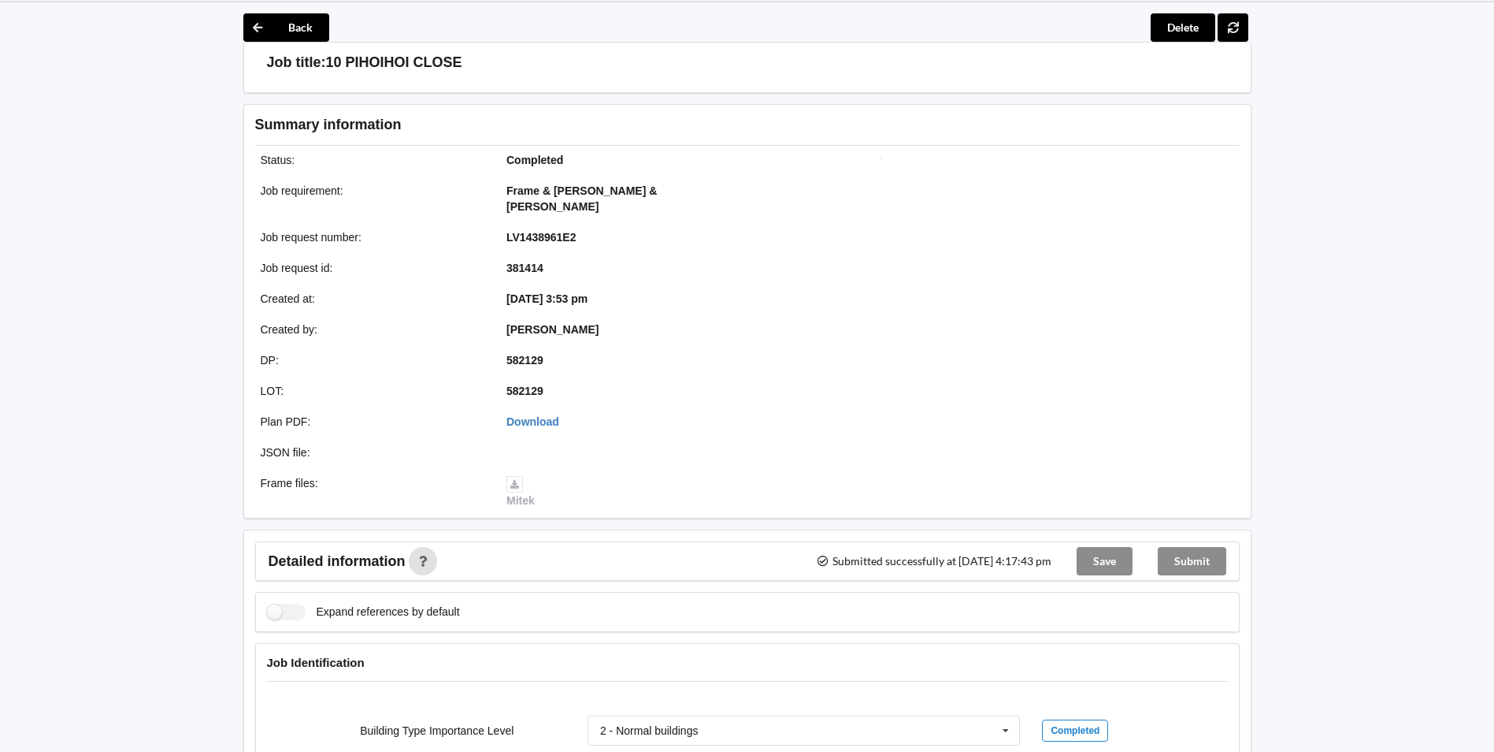
scroll to position [79, 0]
